Goal: Information Seeking & Learning: Get advice/opinions

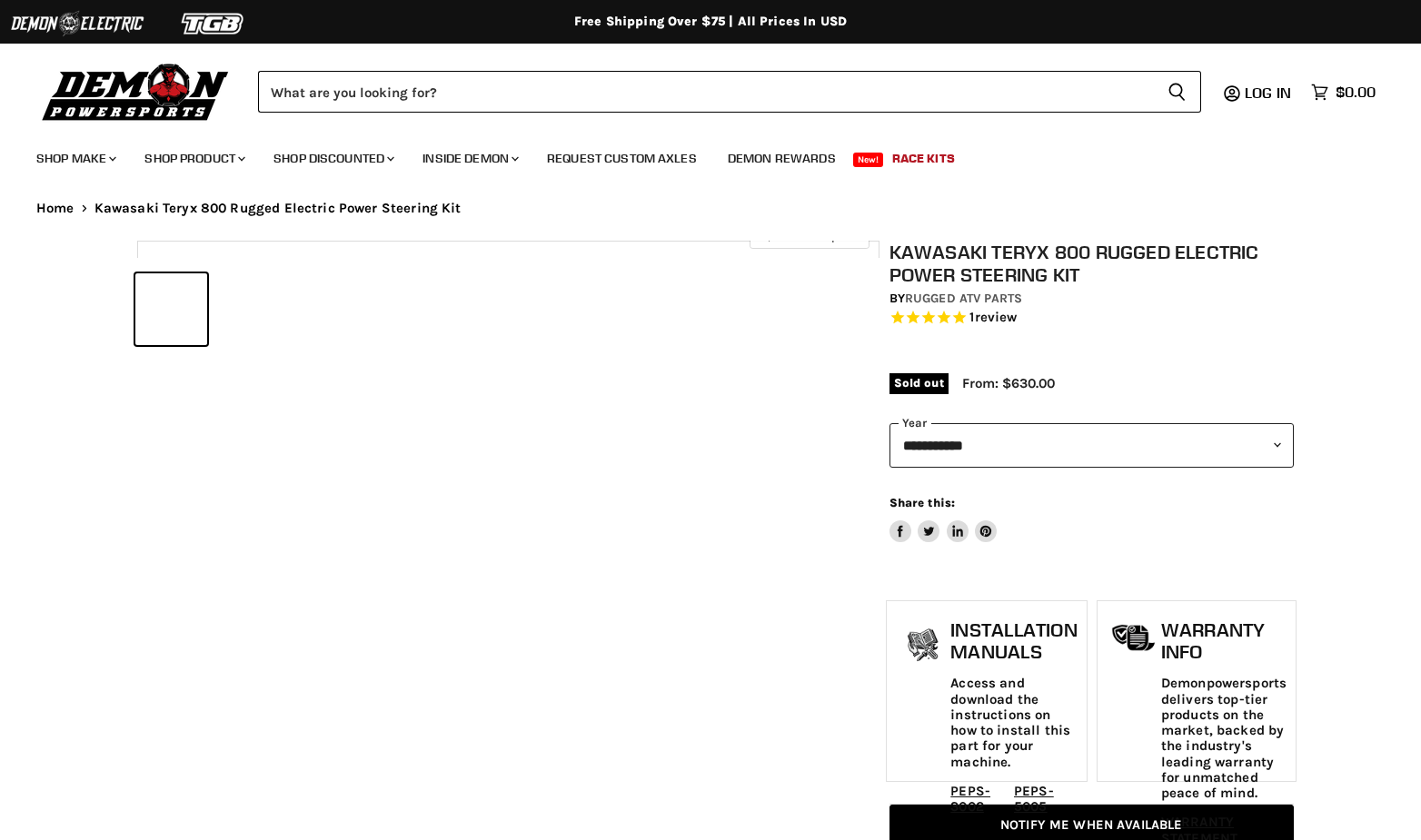
select select "******"
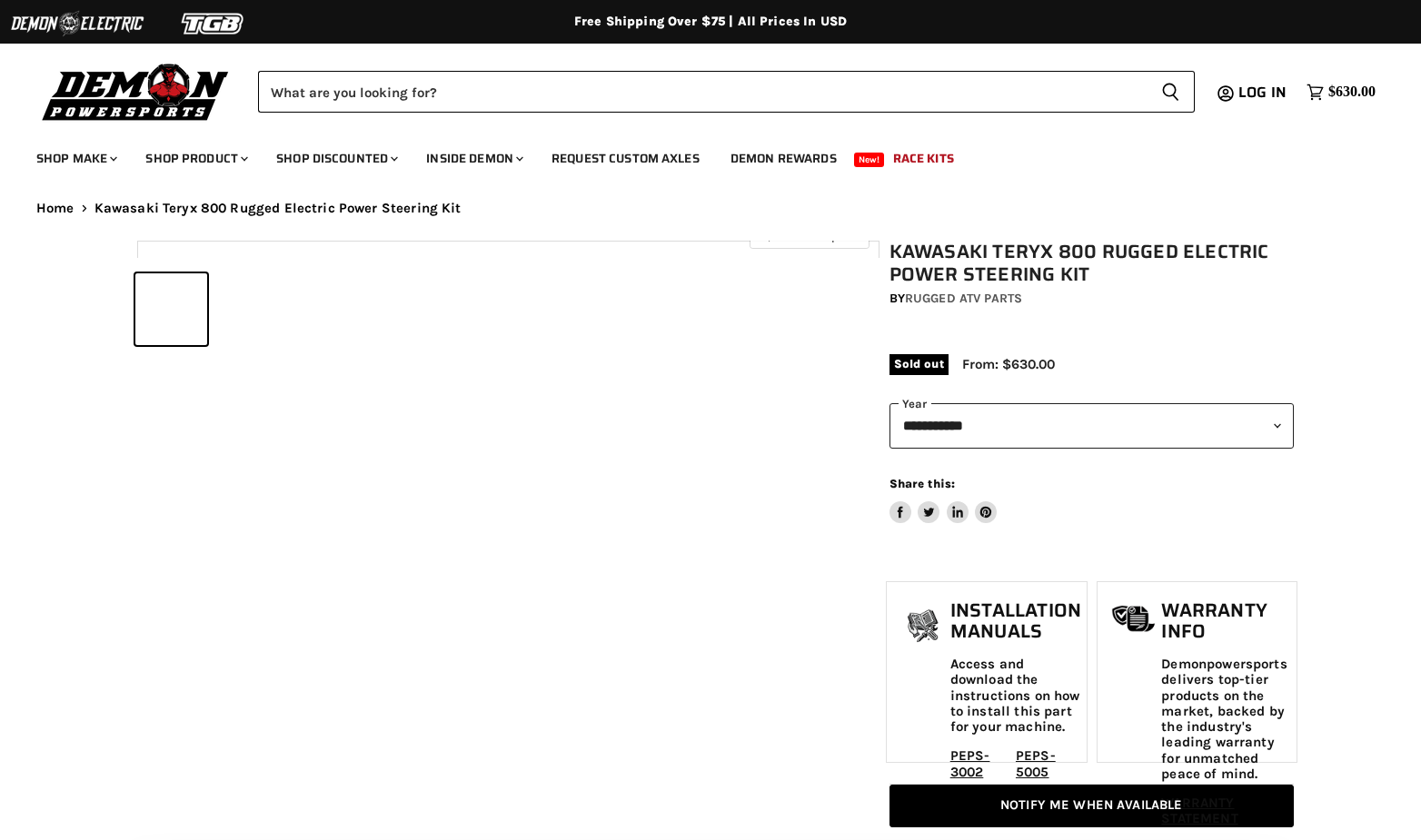
select select "******"
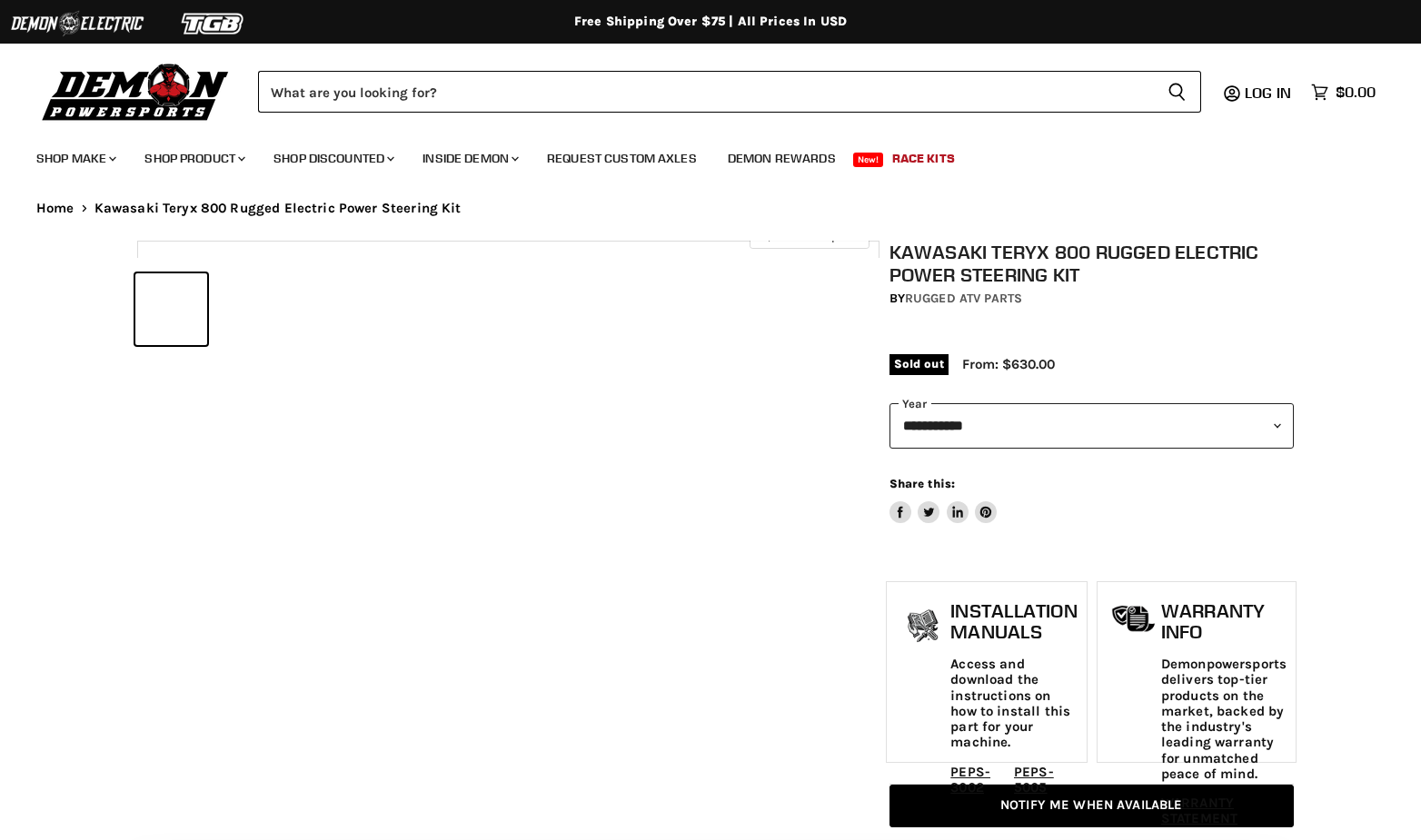
select select "******"
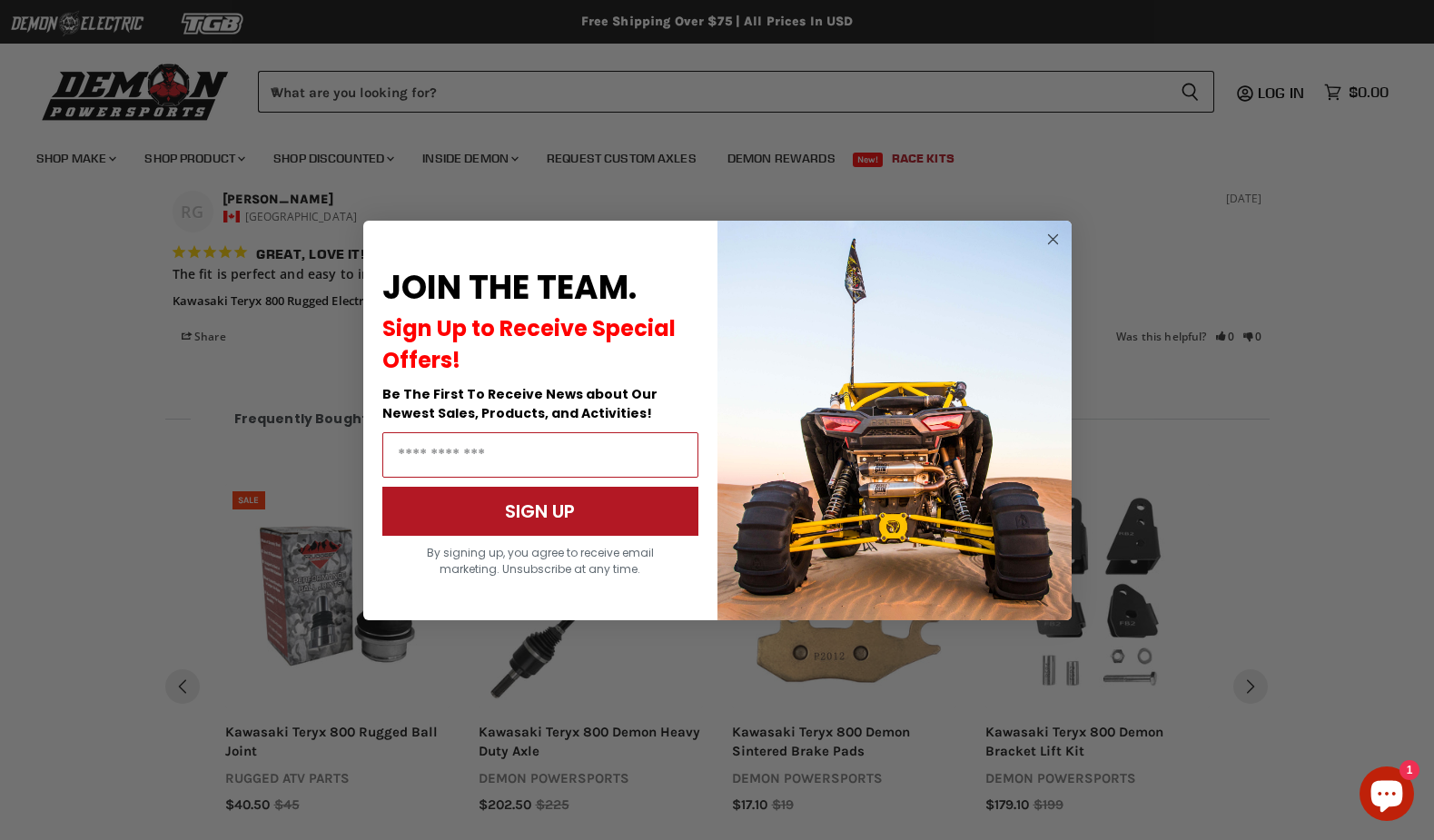
scroll to position [2202, 0]
